Goal: Task Accomplishment & Management: Complete application form

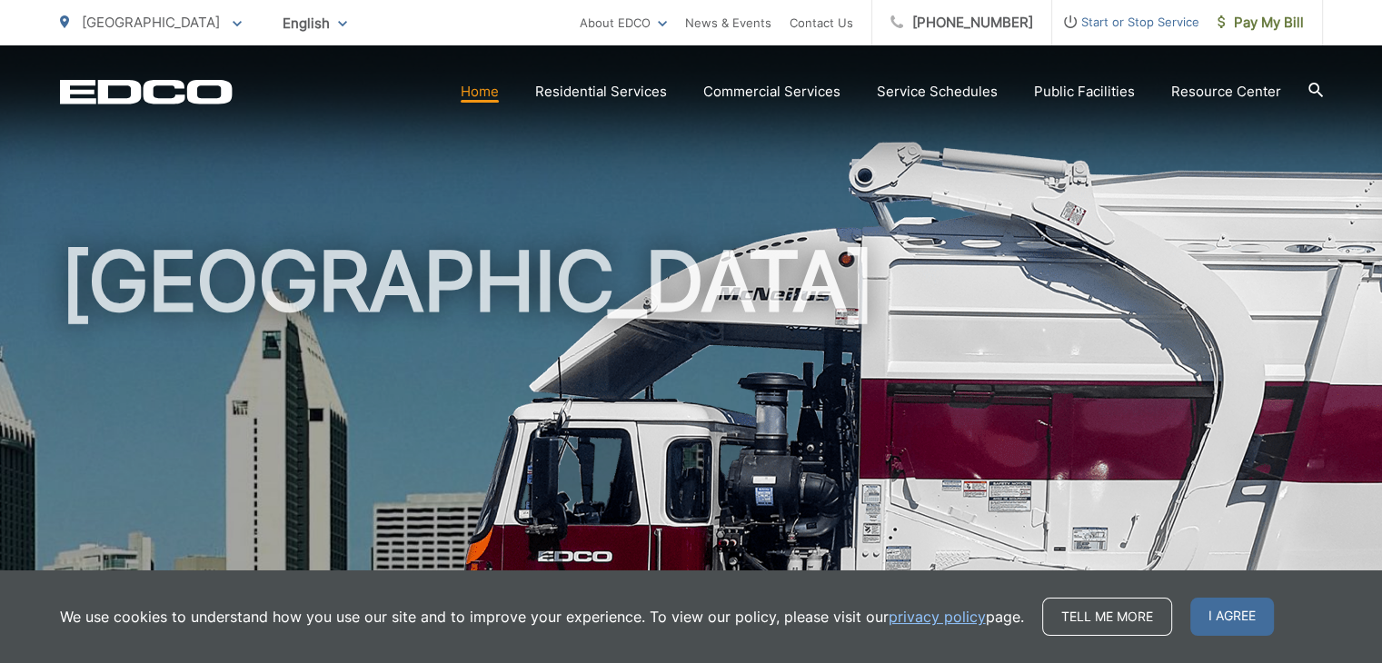
click at [1130, 25] on span "Start or Stop Service" at bounding box center [1125, 22] width 147 height 22
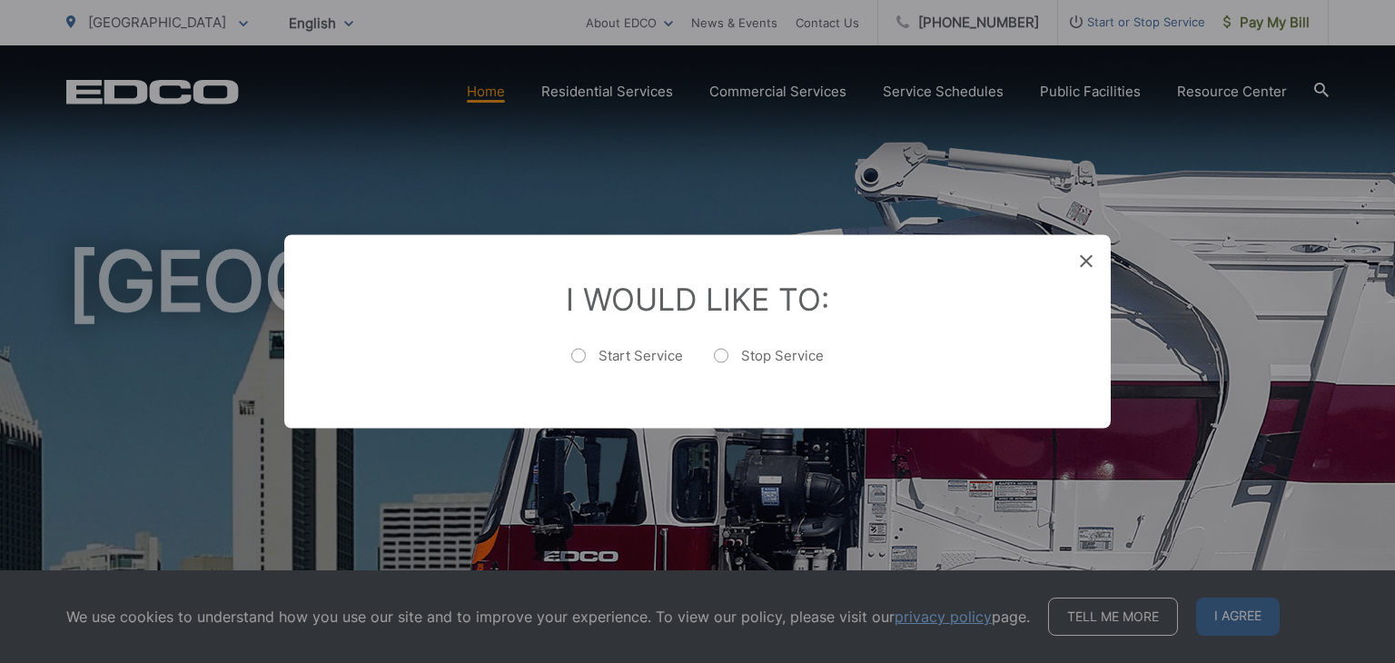
click at [581, 354] on label "Start Service" at bounding box center [627, 365] width 112 height 36
radio input "true"
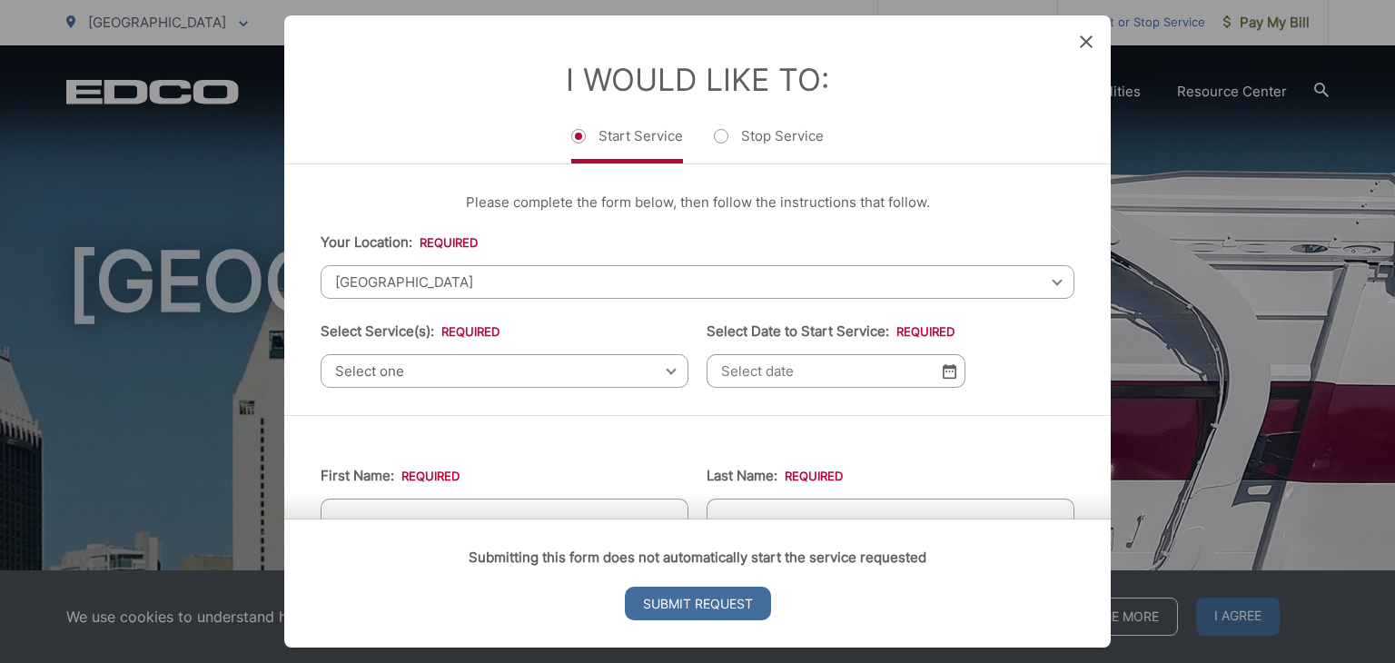
click at [883, 250] on li "Your Location: * Select your location Alpine Bonita Bonsall Borrego Springs Bou…" at bounding box center [698, 265] width 754 height 67
click at [1081, 43] on icon at bounding box center [1086, 41] width 13 height 13
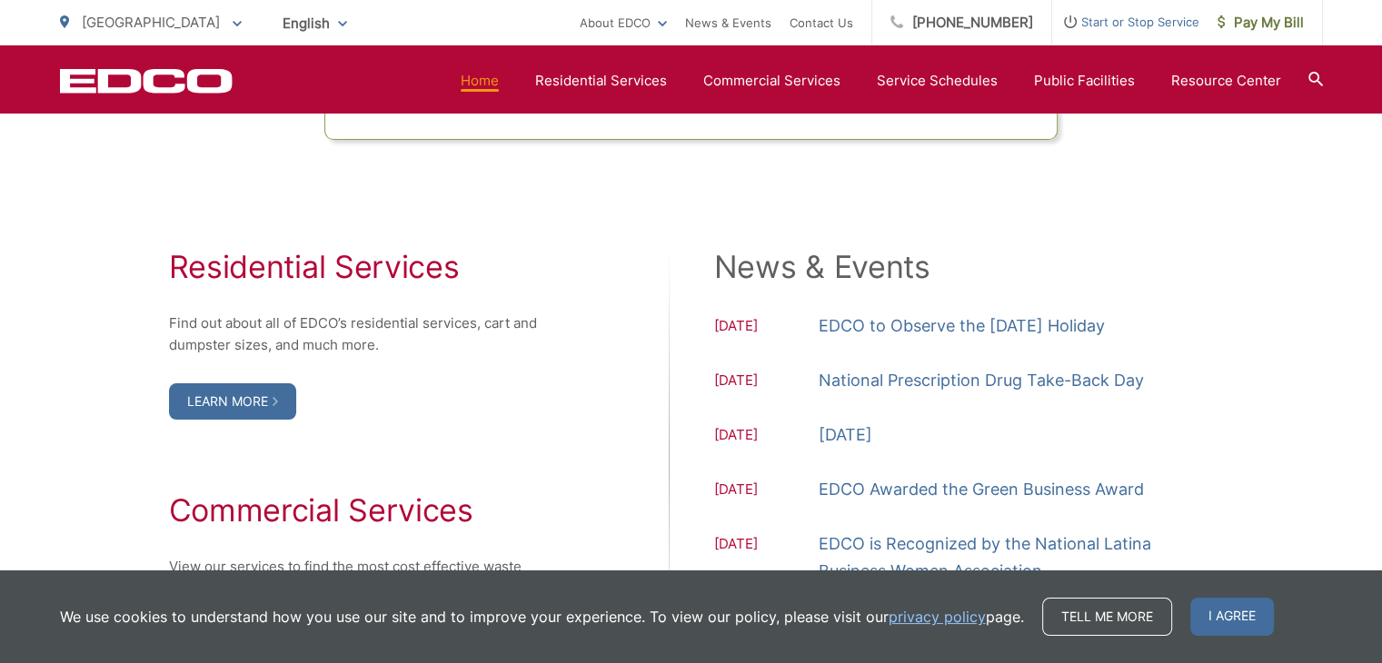
scroll to position [1838, 0]
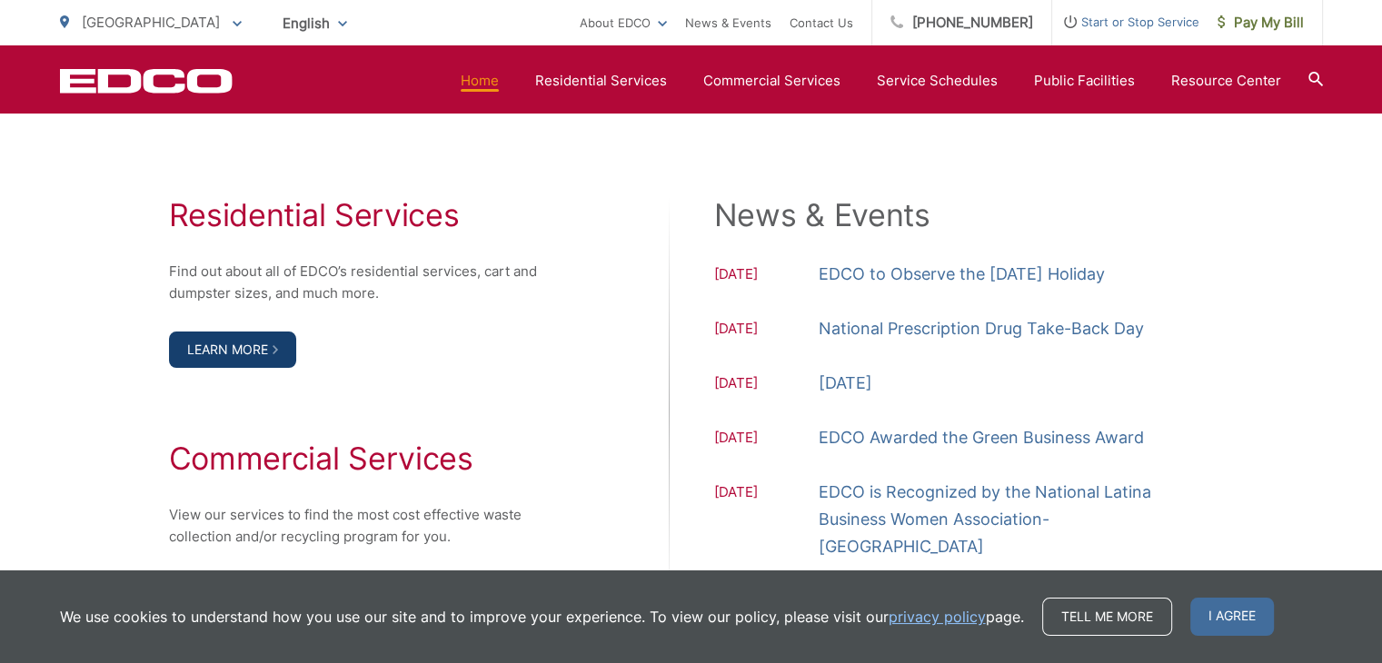
click at [259, 338] on link "Learn More" at bounding box center [232, 350] width 127 height 36
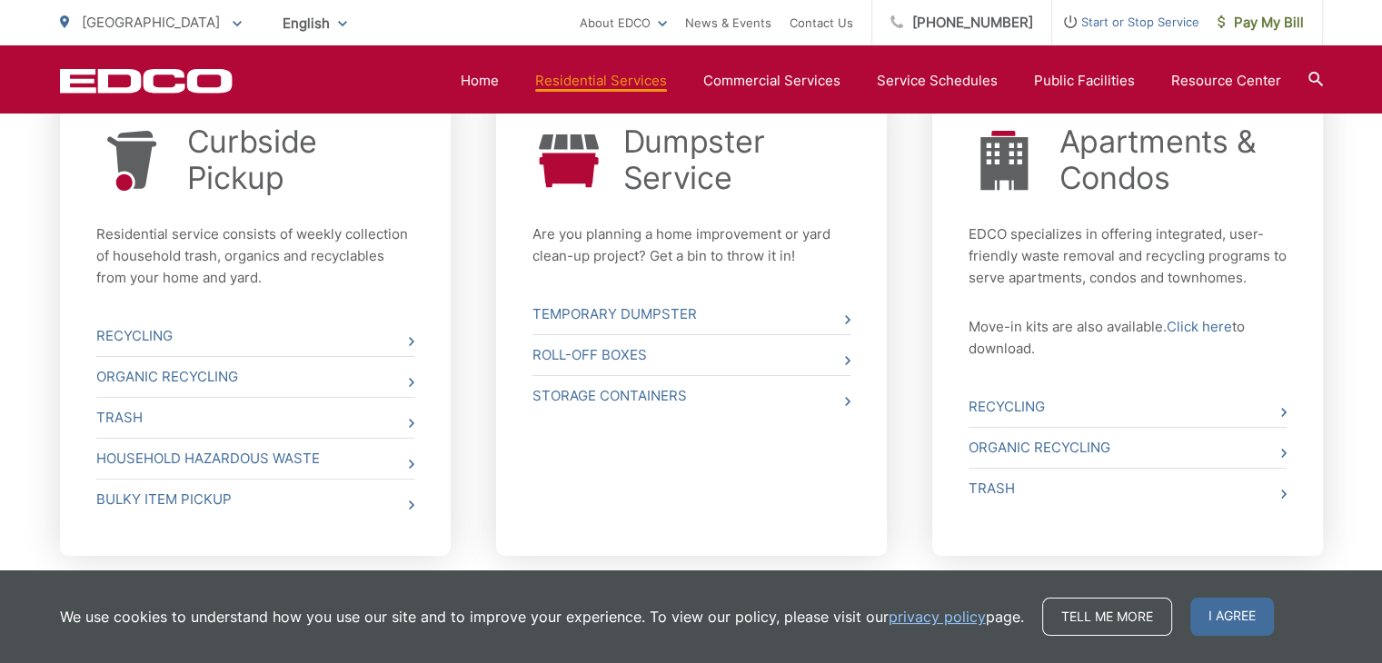
scroll to position [740, 0]
click at [412, 336] on icon at bounding box center [411, 340] width 5 height 9
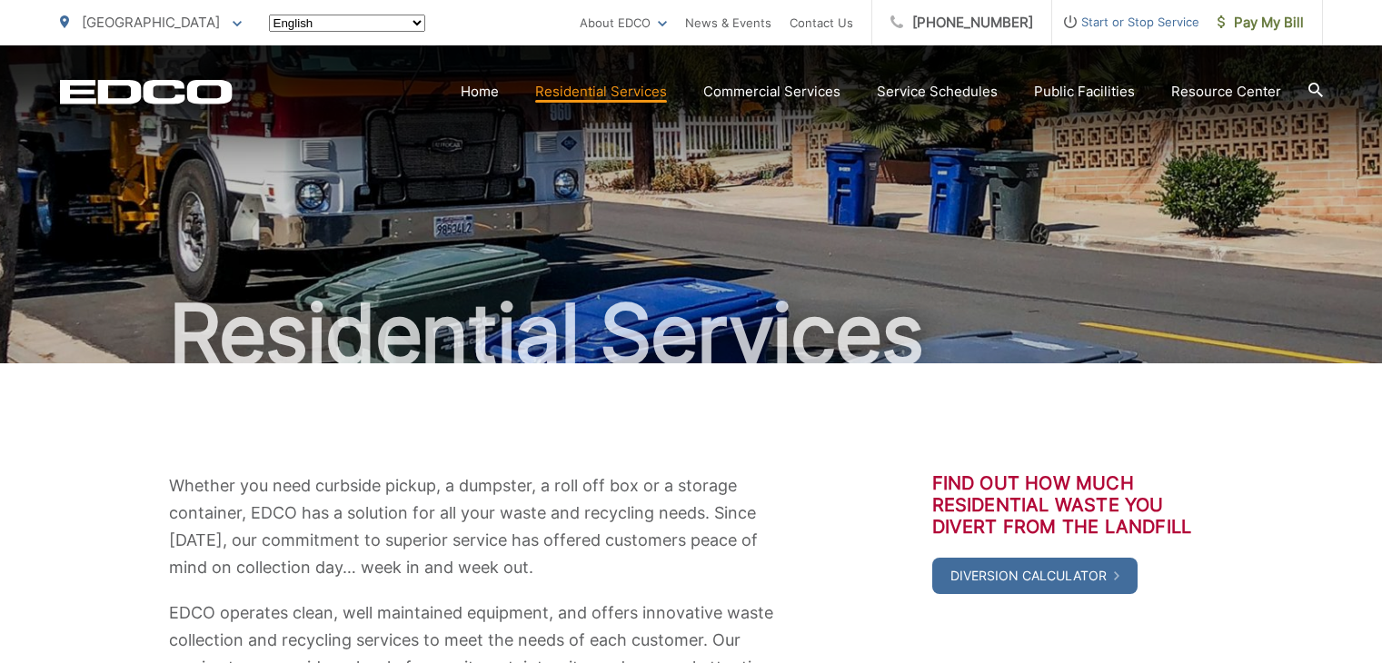
scroll to position [740, 0]
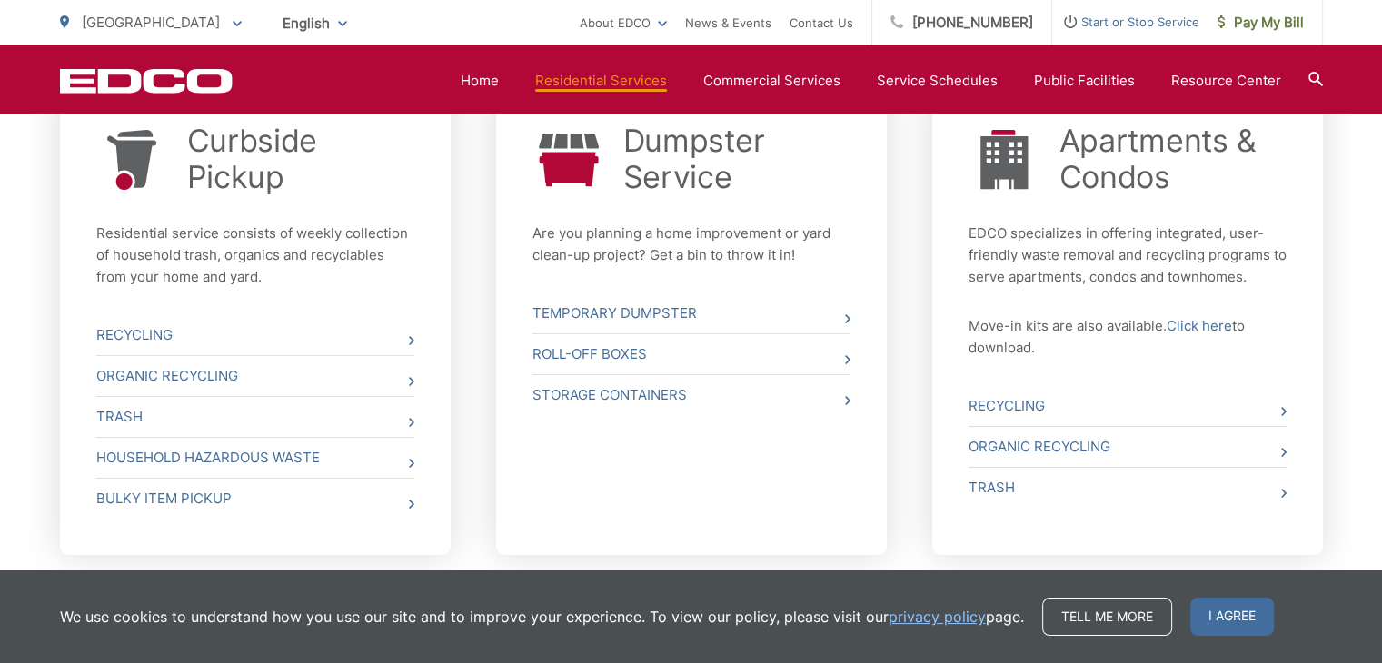
click at [1286, 493] on div "Apartments & Condos EDCO specializes in offering integrated, user-friendly wast…" at bounding box center [1127, 320] width 391 height 469
click at [1281, 496] on icon at bounding box center [1283, 493] width 5 height 9
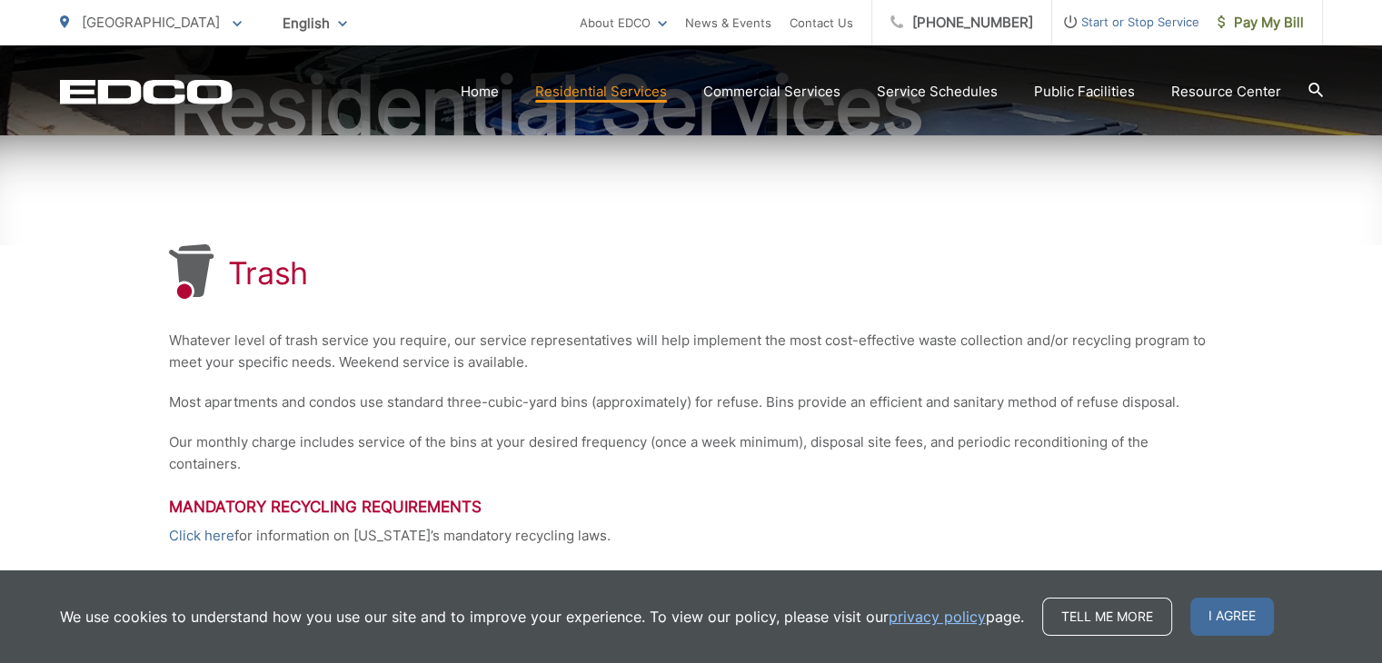
scroll to position [256, 0]
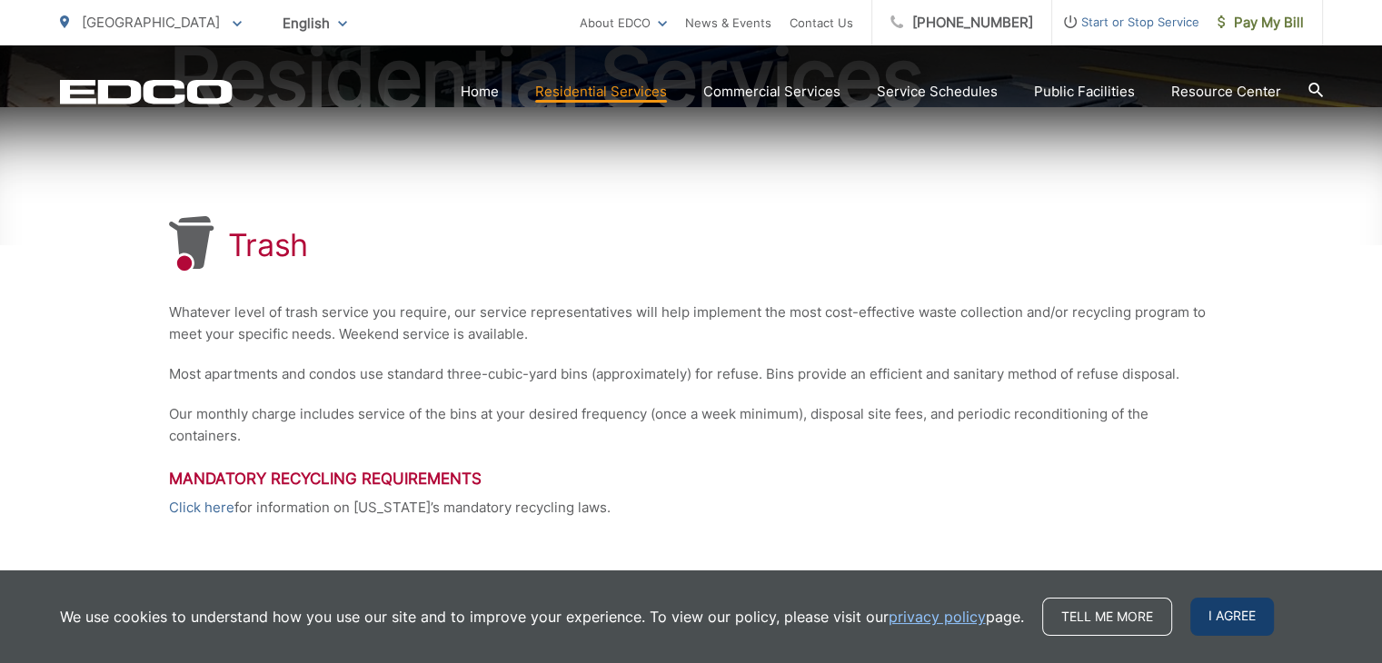
click at [1228, 623] on span "I agree" at bounding box center [1232, 617] width 84 height 38
